Goal: Task Accomplishment & Management: Use online tool/utility

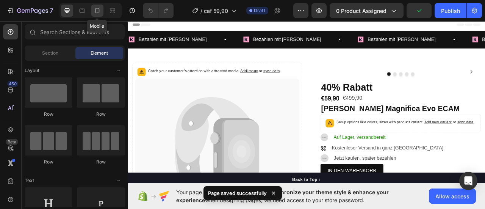
click at [91, 10] on div at bounding box center [97, 11] width 12 height 12
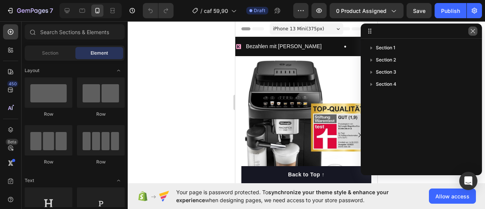
click at [475, 31] on icon "button" at bounding box center [473, 31] width 6 height 6
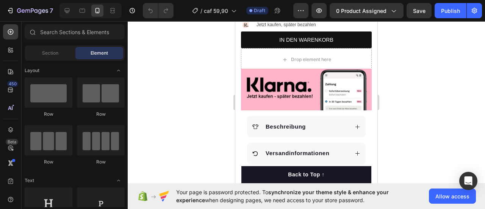
scroll to position [280, 0]
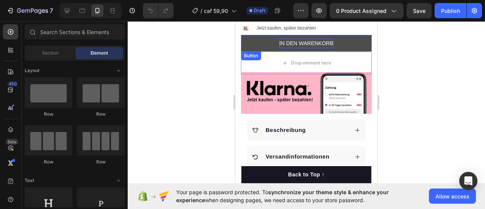
click at [312, 39] on p "IN DEN WARENKORB" at bounding box center [306, 43] width 54 height 9
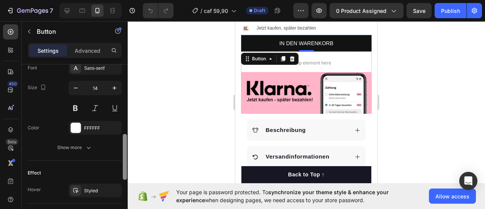
scroll to position [111, 0]
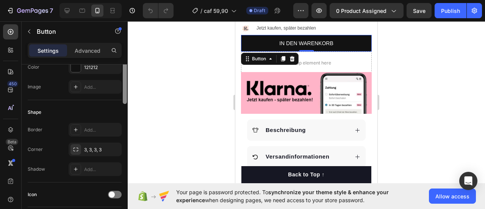
drag, startPoint x: 123, startPoint y: 76, endPoint x: 165, endPoint y: 55, distance: 46.9
click at [165, 0] on div "7 / caf 59,90 Draft Preview 0 product assigned Save Publish 450 Beta Sections(1…" at bounding box center [242, 0] width 485 height 0
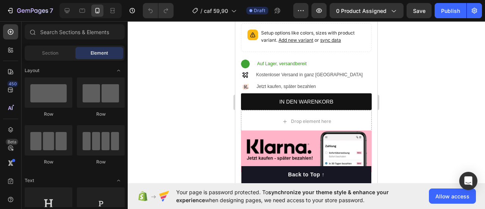
scroll to position [227, 0]
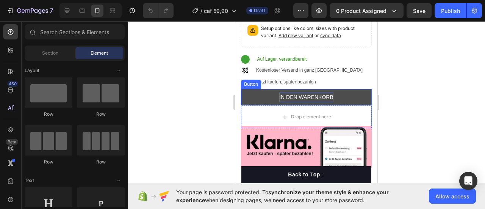
click at [313, 92] on p "IN DEN WARENKORB" at bounding box center [306, 96] width 54 height 9
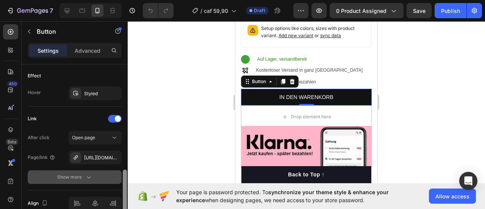
scroll to position [393, 0]
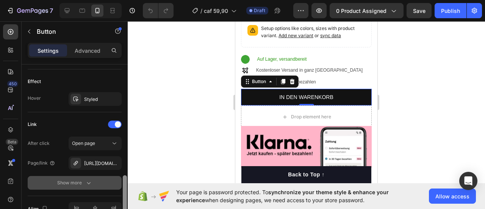
drag, startPoint x: 125, startPoint y: 69, endPoint x: 120, endPoint y: 178, distance: 109.2
click at [120, 178] on div "Size Width 100% Height 44 Padding 8, 24, 8, 24 Background Color 121212 Image Ad…" at bounding box center [75, 147] width 106 height 166
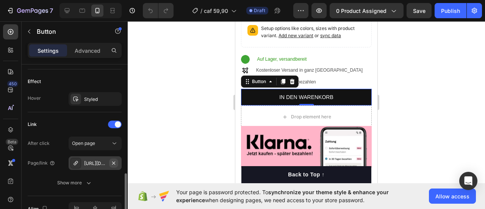
click at [113, 161] on icon "button" at bounding box center [113, 162] width 3 height 3
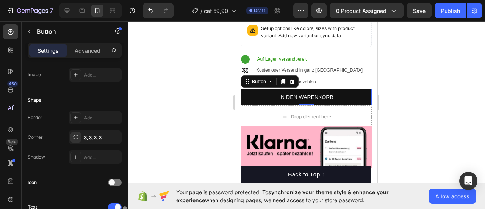
drag, startPoint x: 127, startPoint y: 178, endPoint x: 132, endPoint y: 72, distance: 106.2
click at [132, 0] on div "7 / caf 59,90 Draft Preview 0 product assigned Save Publish 450 Beta Sections(1…" at bounding box center [242, 0] width 485 height 0
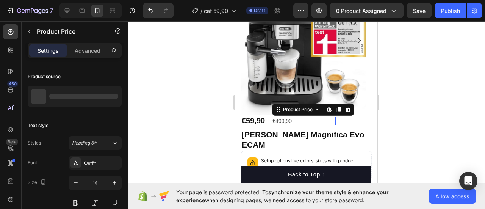
scroll to position [105, 0]
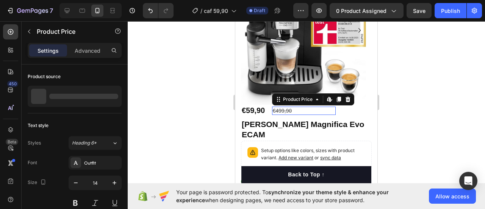
click at [291, 144] on div "Setup options like colors, sizes with product variant. Add new variant or sync …" at bounding box center [306, 155] width 124 height 22
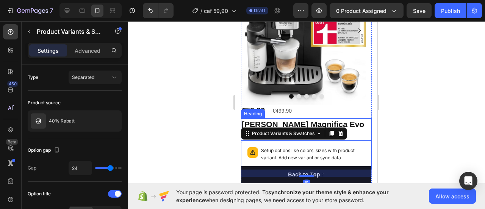
click at [351, 122] on h2 "[PERSON_NAME] Magnifica Evo ECAM" at bounding box center [306, 129] width 131 height 22
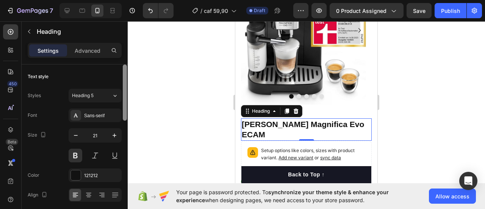
scroll to position [166, 0]
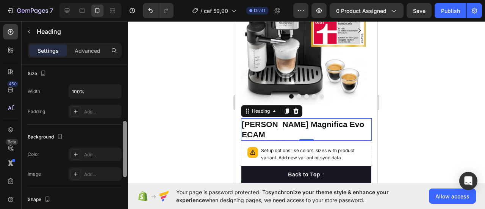
drag, startPoint x: 122, startPoint y: 91, endPoint x: 122, endPoint y: 132, distance: 41.3
click at [122, 132] on div at bounding box center [125, 147] width 6 height 166
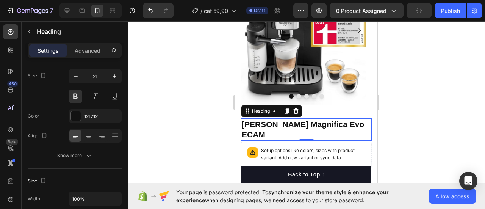
scroll to position [0, 0]
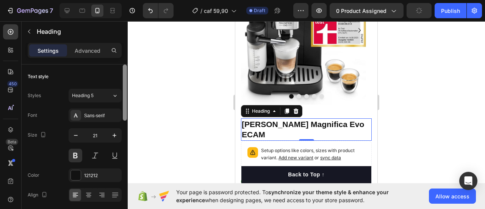
drag, startPoint x: 126, startPoint y: 142, endPoint x: 129, endPoint y: 75, distance: 67.5
click at [129, 0] on div "7 / caf 59,90 Draft Preview 0 product assigned Publish 450 Beta Sections(18) El…" at bounding box center [242, 0] width 485 height 0
drag, startPoint x: 129, startPoint y: 84, endPoint x: 128, endPoint y: 135, distance: 50.8
click at [128, 135] on div at bounding box center [306, 115] width 357 height 188
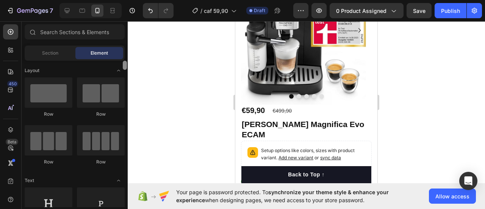
drag, startPoint x: 126, startPoint y: 66, endPoint x: 127, endPoint y: 52, distance: 13.7
click at [127, 52] on div "Sections(18) Elements(84) Section Element Hero Section Product Detail Brands Tr…" at bounding box center [75, 115] width 106 height 183
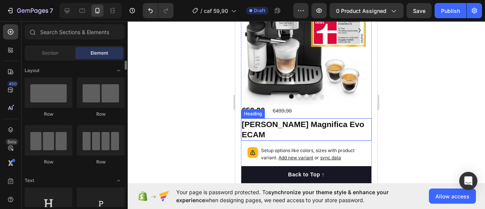
click at [294, 126] on h2 "[PERSON_NAME] Magnifica Evo ECAM" at bounding box center [306, 129] width 131 height 22
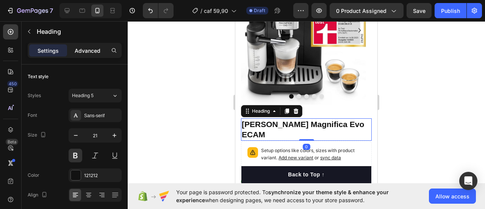
click at [84, 49] on p "Advanced" at bounding box center [88, 51] width 26 height 8
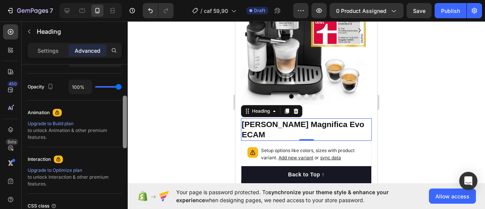
scroll to position [247, 0]
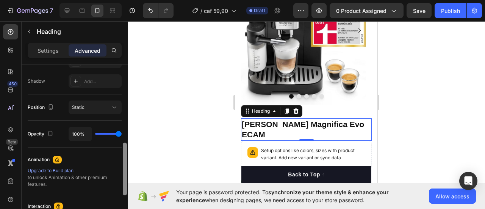
drag, startPoint x: 125, startPoint y: 81, endPoint x: 120, endPoint y: 160, distance: 78.6
click at [120, 160] on div "Display on Desktop Yes No Tablet Yes No Mobile Yes No Spacing (px) 0 0 0 0 0 0 …" at bounding box center [75, 147] width 106 height 166
click at [228, 118] on div at bounding box center [306, 115] width 357 height 188
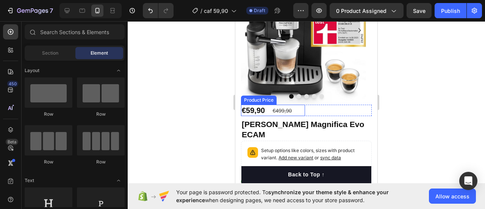
click at [250, 105] on div "€59,90 Product Price Product Price" at bounding box center [273, 110] width 64 height 11
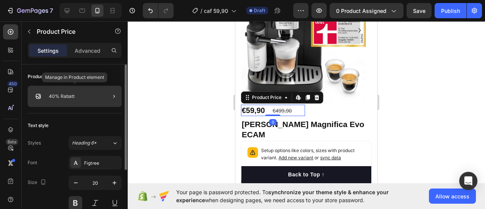
click at [83, 94] on div "40% Rabatt" at bounding box center [75, 96] width 94 height 21
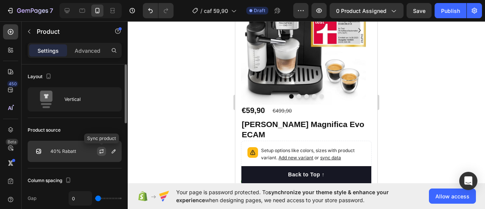
click at [105, 150] on button "button" at bounding box center [101, 151] width 9 height 9
click at [73, 153] on div "40% Rabatt" at bounding box center [75, 151] width 94 height 21
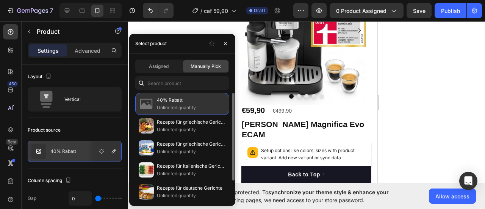
click at [174, 107] on p "Unlimited quantity" at bounding box center [191, 108] width 69 height 8
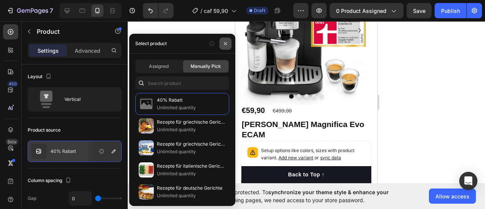
click at [225, 45] on icon "button" at bounding box center [225, 44] width 6 height 6
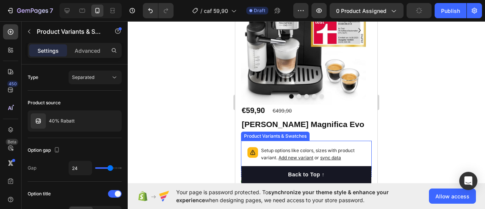
click at [307, 155] on span "Add new variant" at bounding box center [295, 158] width 35 height 6
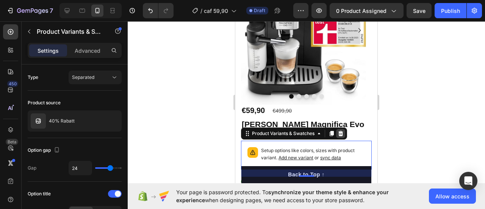
click at [338, 130] on icon at bounding box center [341, 133] width 6 height 6
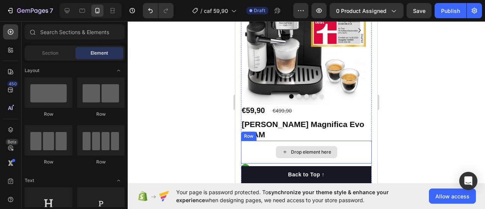
click at [344, 141] on div "Drop element here" at bounding box center [306, 152] width 131 height 23
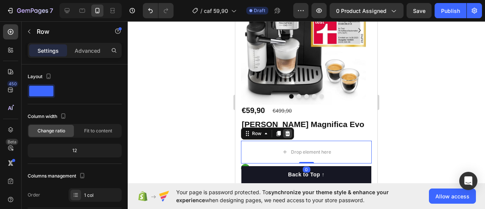
click at [290, 130] on icon at bounding box center [288, 133] width 6 height 6
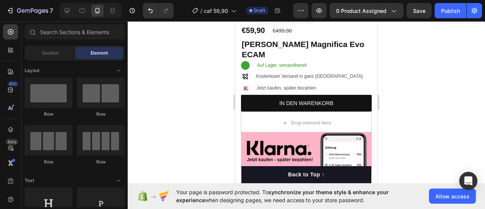
scroll to position [189, 0]
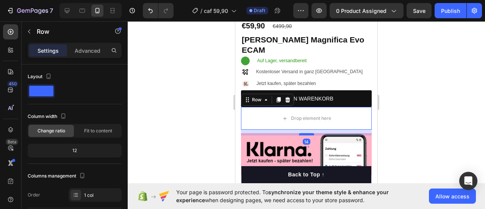
drag, startPoint x: 299, startPoint y: 118, endPoint x: 299, endPoint y: 126, distance: 8.0
click at [299, 133] on div at bounding box center [306, 134] width 15 height 2
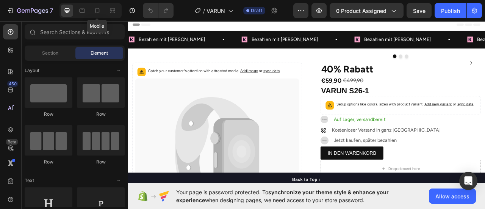
click at [103, 11] on div at bounding box center [97, 11] width 12 height 12
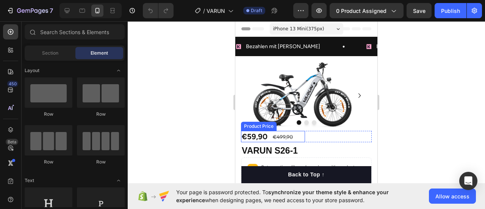
click at [264, 138] on div "€59,90" at bounding box center [273, 136] width 64 height 11
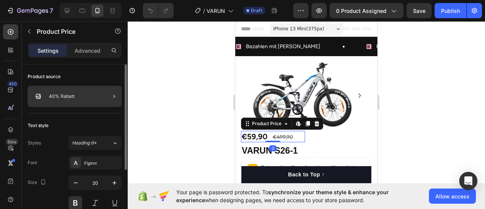
click at [108, 95] on div at bounding box center [110, 96] width 21 height 21
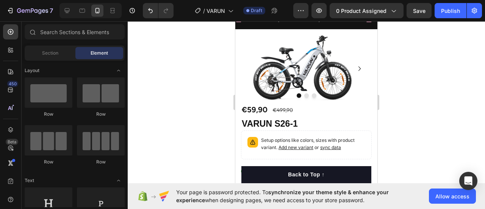
scroll to position [38, 0]
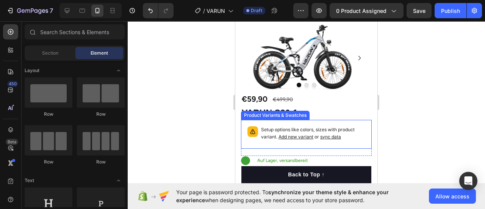
click at [332, 123] on div "Setup options like colors, sizes with product variant. Add new variant or sync …" at bounding box center [306, 134] width 124 height 22
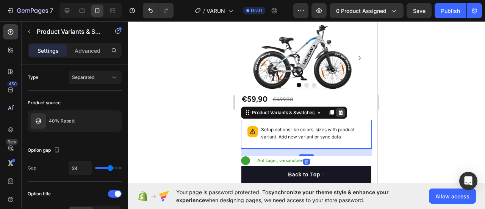
click at [342, 111] on icon at bounding box center [340, 112] width 5 height 5
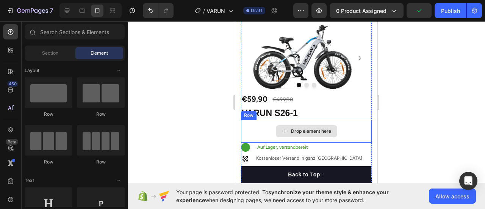
click at [316, 122] on div "Drop element here" at bounding box center [306, 131] width 131 height 23
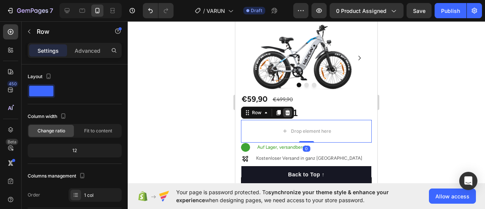
click at [289, 111] on icon at bounding box center [287, 112] width 5 height 5
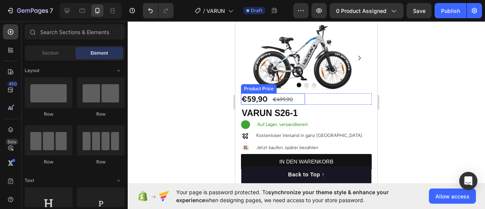
click at [268, 102] on div "€59,90" at bounding box center [273, 98] width 64 height 11
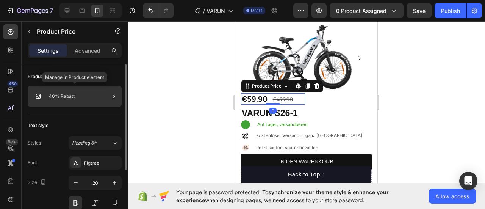
click at [102, 99] on div at bounding box center [110, 96] width 21 height 21
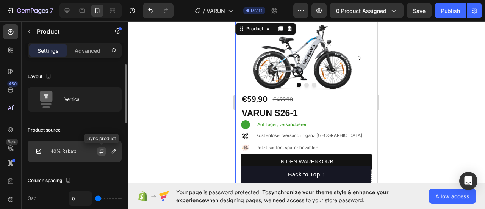
click at [102, 152] on icon "button" at bounding box center [102, 151] width 6 height 6
click at [108, 155] on div at bounding box center [104, 151] width 33 height 20
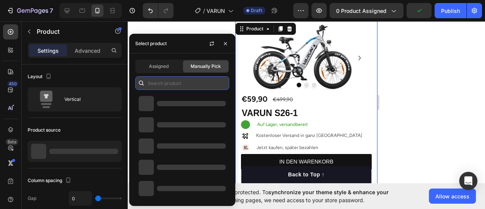
click at [160, 84] on input "text" at bounding box center [182, 83] width 94 height 14
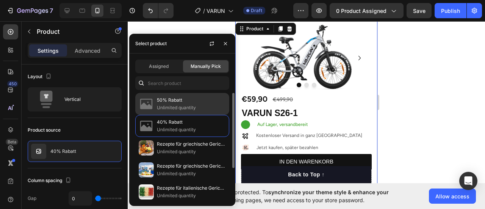
click at [167, 97] on p "50% Rabatt" at bounding box center [191, 100] width 69 height 8
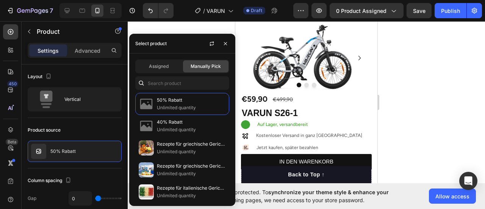
click at [402, 75] on div at bounding box center [306, 115] width 357 height 188
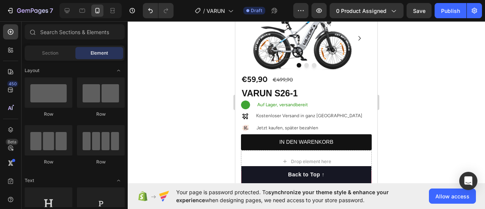
scroll to position [71, 0]
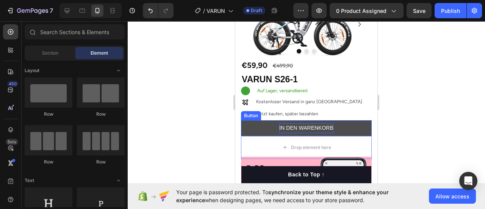
click at [314, 125] on p "IN DEN WARENKORB" at bounding box center [306, 127] width 54 height 9
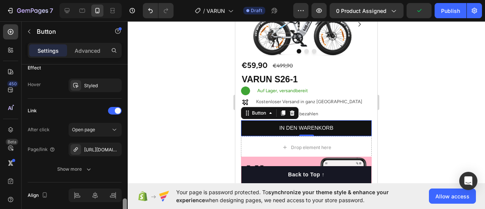
scroll to position [435, 0]
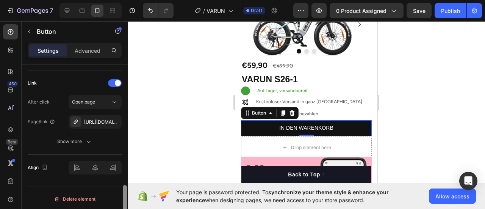
drag, startPoint x: 126, startPoint y: 91, endPoint x: 124, endPoint y: 225, distance: 134.1
click at [124, 0] on html "7 / VARUN Draft Preview 0 product assigned Save Publish 450 Beta Sections(18) E…" at bounding box center [242, 0] width 485 height 0
click at [114, 120] on icon "button" at bounding box center [114, 122] width 6 height 6
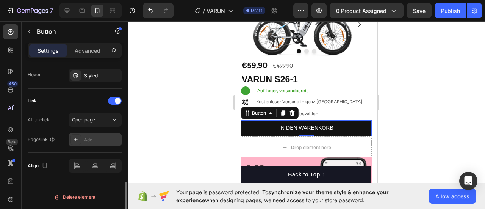
scroll to position [415, 0]
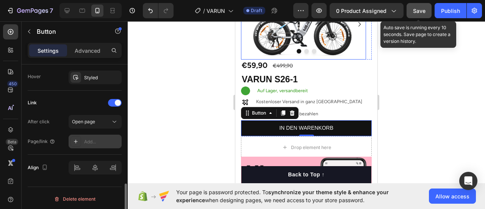
click at [422, 16] on button "Save" at bounding box center [419, 10] width 25 height 15
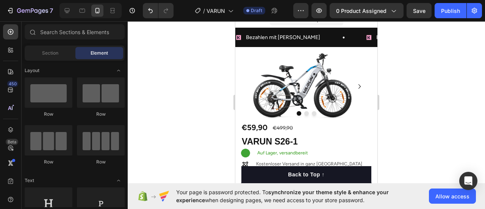
scroll to position [0, 0]
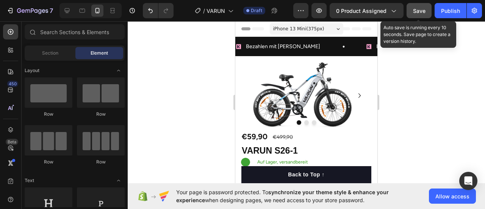
click at [422, 6] on button "Save" at bounding box center [419, 10] width 25 height 15
